Goal: Information Seeking & Learning: Understand process/instructions

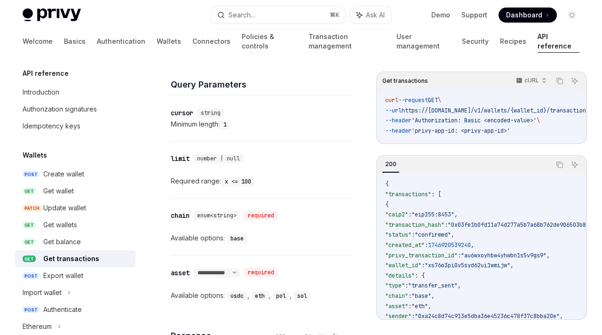
scroll to position [414, 0]
click at [222, 181] on code "x <= 100" at bounding box center [238, 181] width 34 height 9
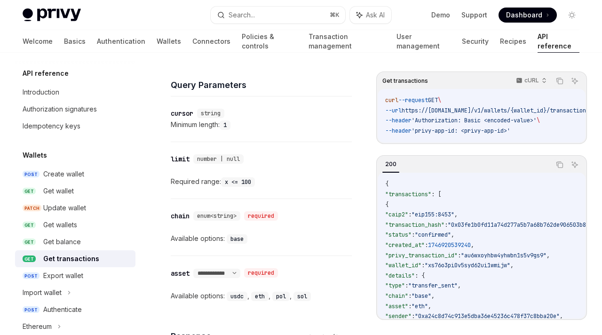
click at [222, 181] on code "x <= 100" at bounding box center [238, 181] width 34 height 9
click at [75, 238] on div "Get balance" at bounding box center [62, 241] width 38 height 11
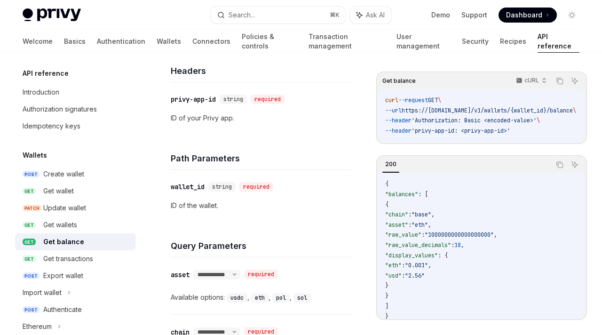
scroll to position [437, 0]
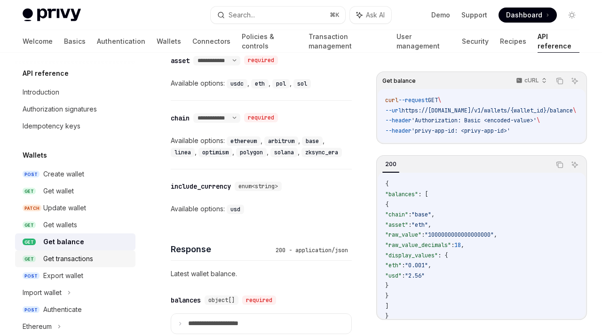
click at [73, 257] on div "Get transactions" at bounding box center [68, 258] width 50 height 11
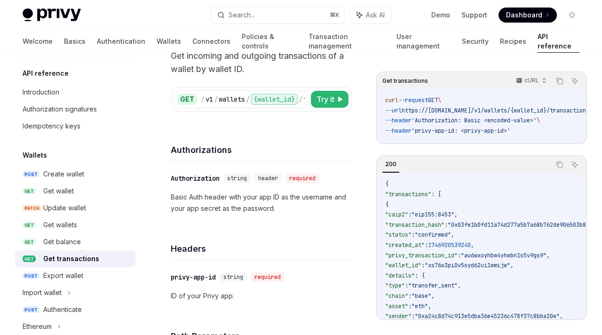
scroll to position [77, 0]
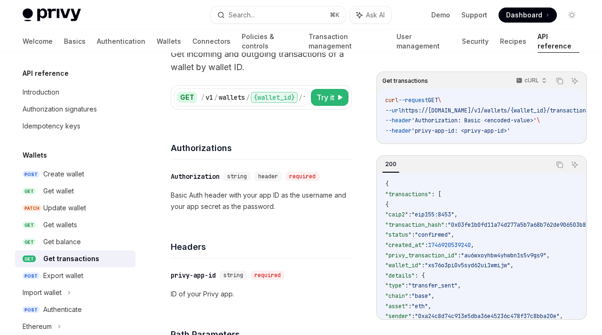
click at [227, 203] on p "Basic Auth header with your app ID as the username and your app secret as the p…" at bounding box center [261, 201] width 181 height 23
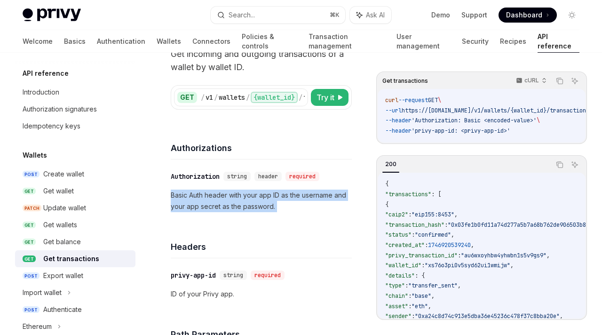
click at [227, 203] on p "Basic Auth header with your app ID as the username and your app secret as the p…" at bounding box center [261, 201] width 181 height 23
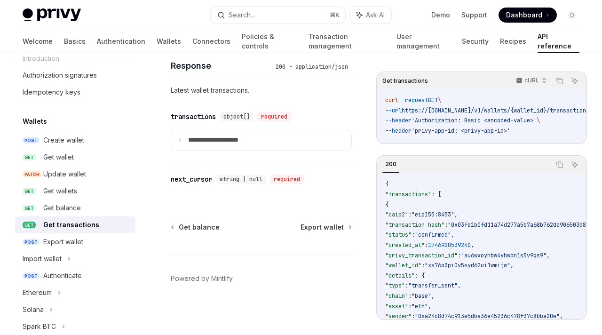
scroll to position [36, 0]
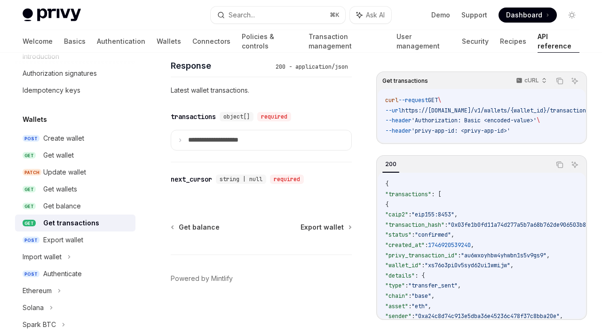
click at [86, 234] on div "Export wallet" at bounding box center [86, 239] width 87 height 11
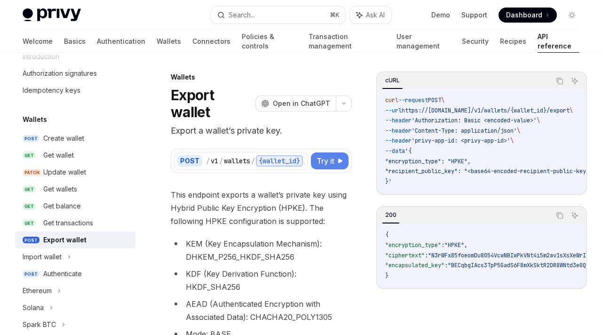
click at [328, 164] on span "Try it" at bounding box center [326, 160] width 18 height 11
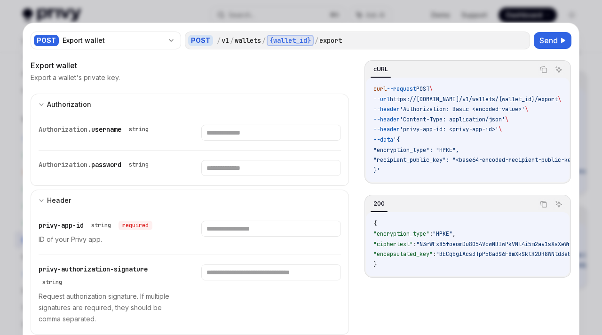
click at [589, 137] on div at bounding box center [301, 167] width 602 height 335
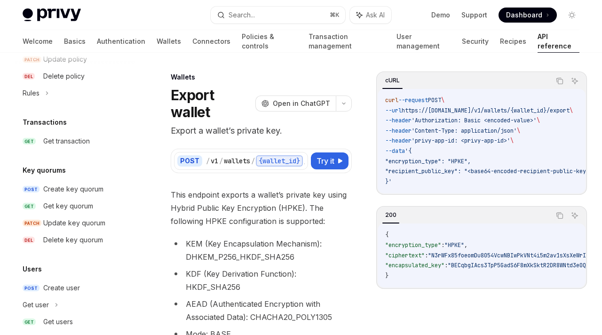
scroll to position [578, 0]
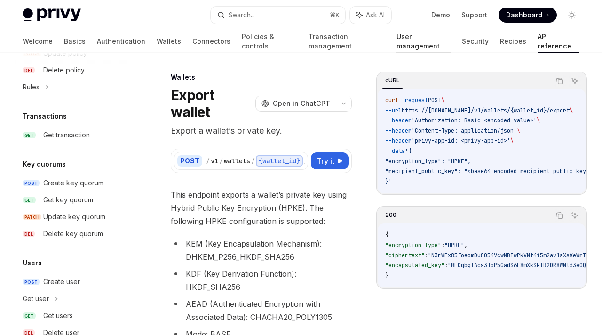
click at [397, 40] on link "User management" at bounding box center [424, 41] width 55 height 23
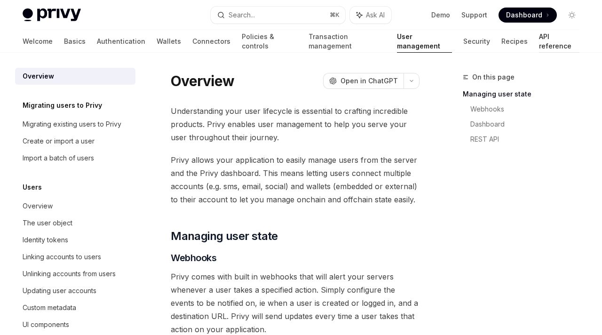
click at [539, 45] on link "API reference" at bounding box center [559, 41] width 40 height 23
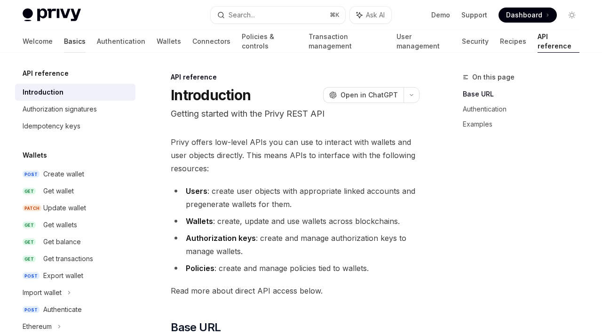
click at [64, 47] on link "Basics" at bounding box center [75, 41] width 22 height 23
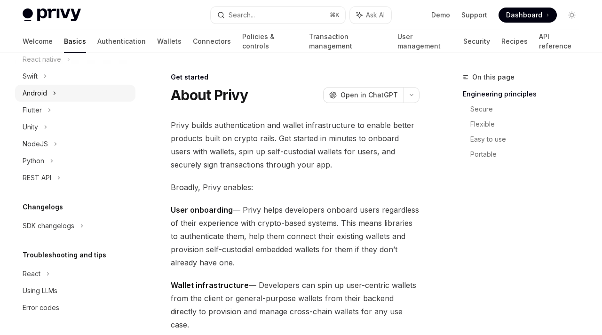
scroll to position [148, 0]
click at [493, 42] on div "Welcome Basics Authentication Wallets Connectors Policies & controls Transactio…" at bounding box center [301, 41] width 557 height 23
click at [539, 40] on link "API reference" at bounding box center [559, 41] width 40 height 23
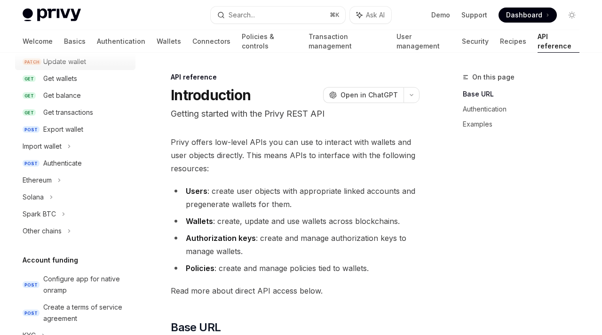
scroll to position [147, 0]
click at [75, 124] on div "Export wallet" at bounding box center [63, 128] width 40 height 11
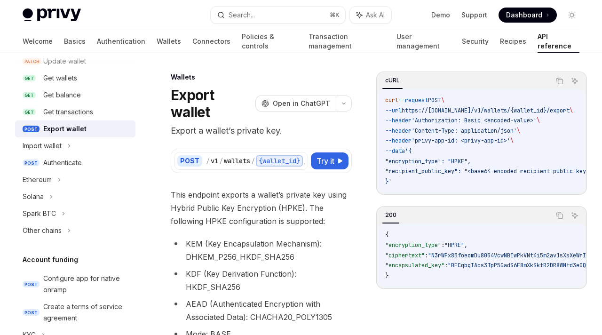
type textarea "*"
click at [293, 107] on span "Open in ChatGPT" at bounding box center [301, 103] width 57 height 9
click at [46, 200] on div "Solana" at bounding box center [75, 196] width 120 height 17
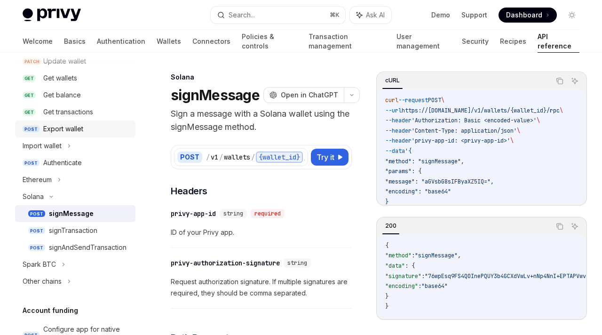
click at [72, 136] on link "POST Export wallet" at bounding box center [75, 128] width 120 height 17
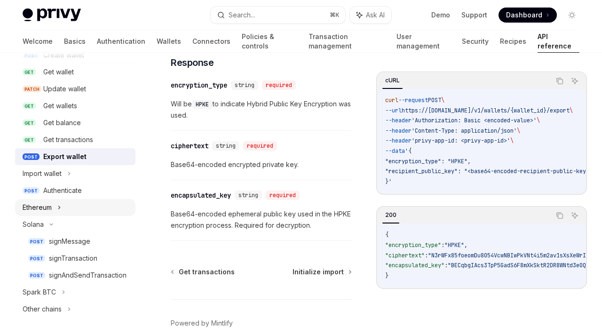
scroll to position [116, 0]
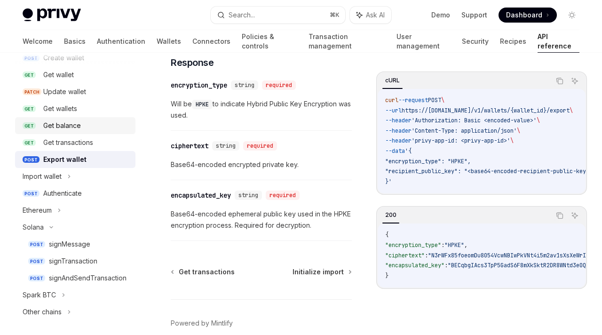
click at [63, 125] on div "Get balance" at bounding box center [62, 125] width 38 height 11
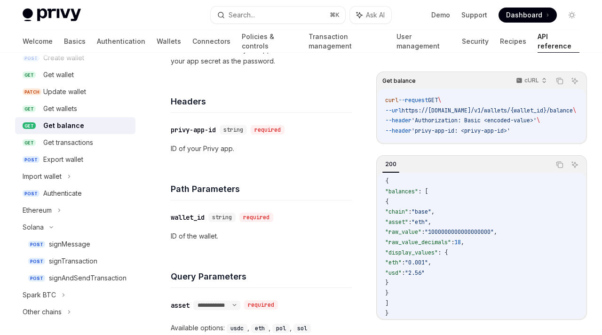
scroll to position [24, 0]
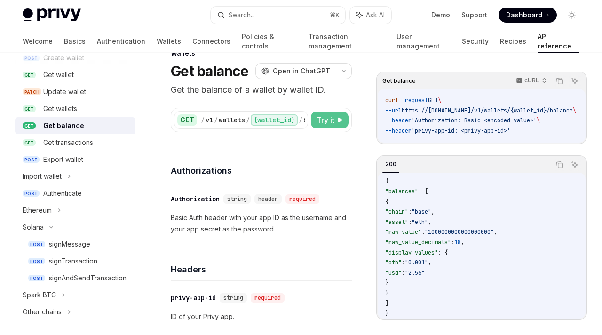
click at [333, 117] on span "Try it" at bounding box center [326, 119] width 18 height 11
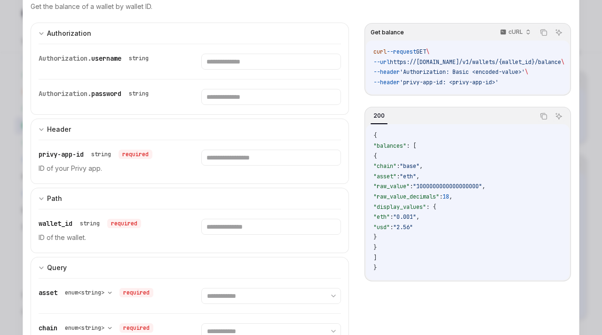
scroll to position [151, 0]
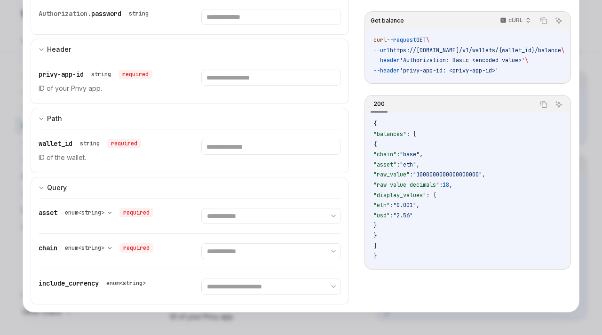
click at [0, 239] on div at bounding box center [301, 167] width 602 height 335
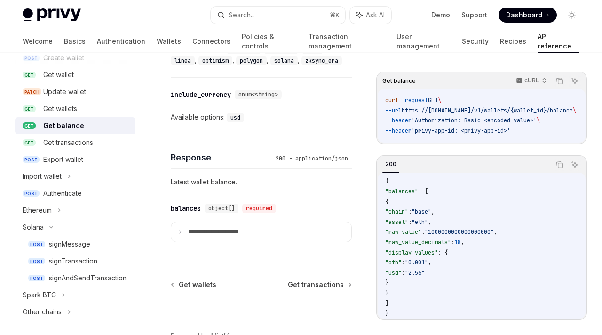
scroll to position [537, 0]
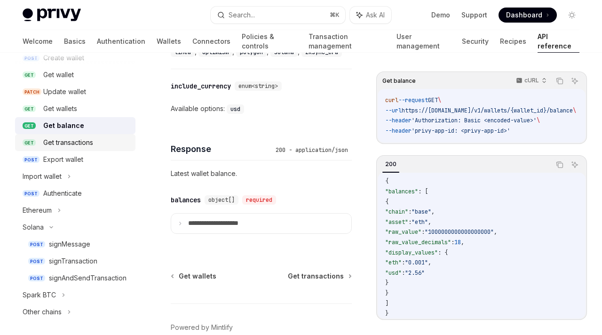
click at [95, 143] on div "Get transactions" at bounding box center [86, 142] width 87 height 11
type textarea "*"
